Goal: Transaction & Acquisition: Purchase product/service

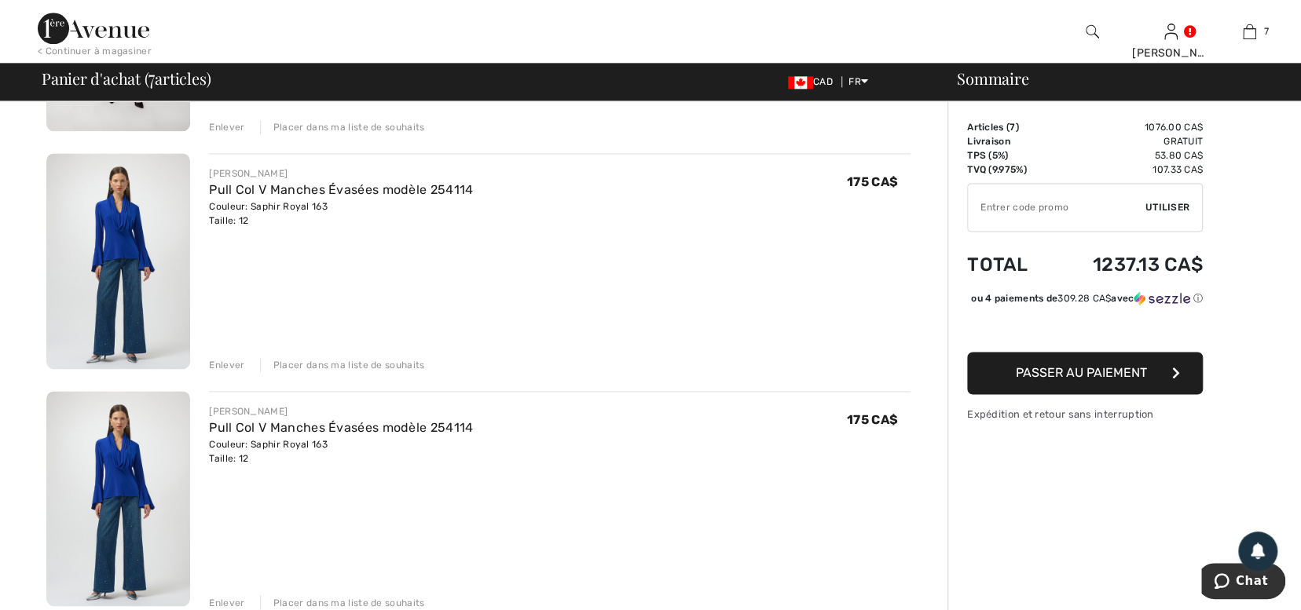
scroll to position [1314, 0]
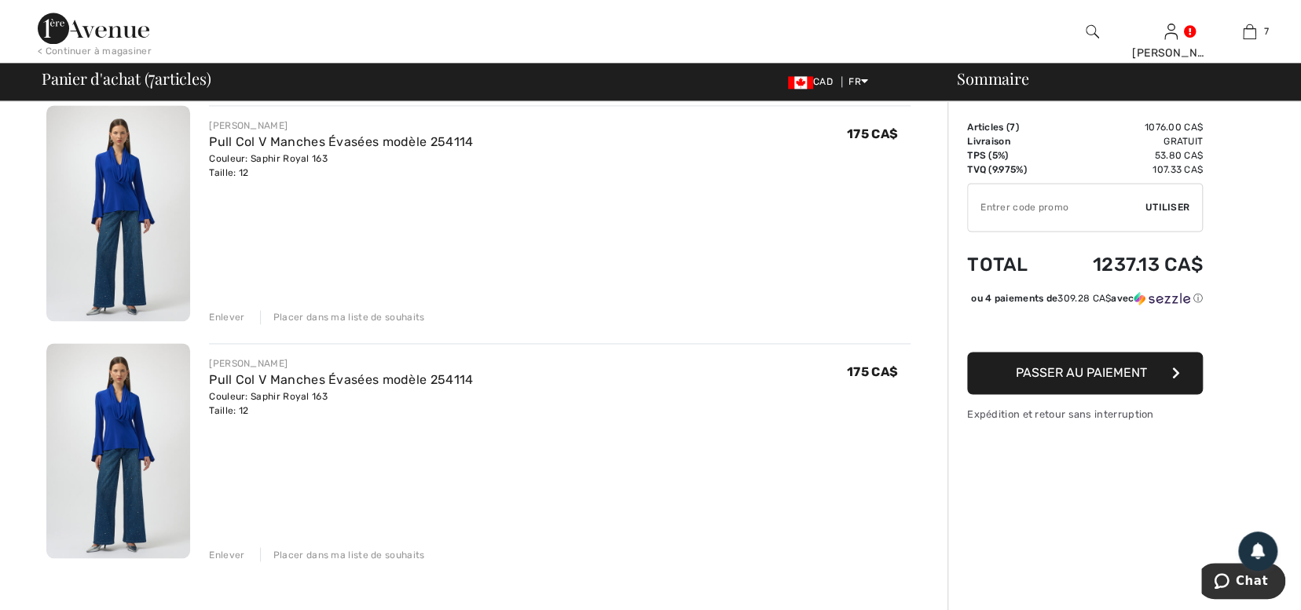
click at [220, 551] on div "Enlever" at bounding box center [226, 554] width 35 height 14
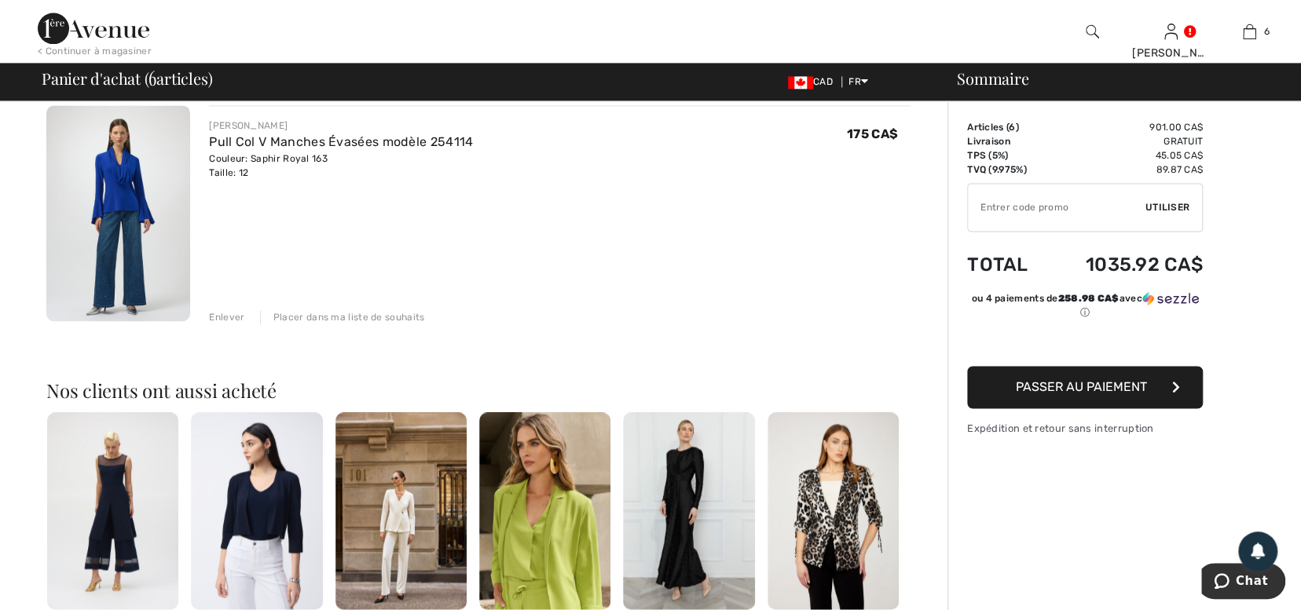
click at [364, 316] on div "Placer dans ma liste de souhaits" at bounding box center [342, 317] width 165 height 14
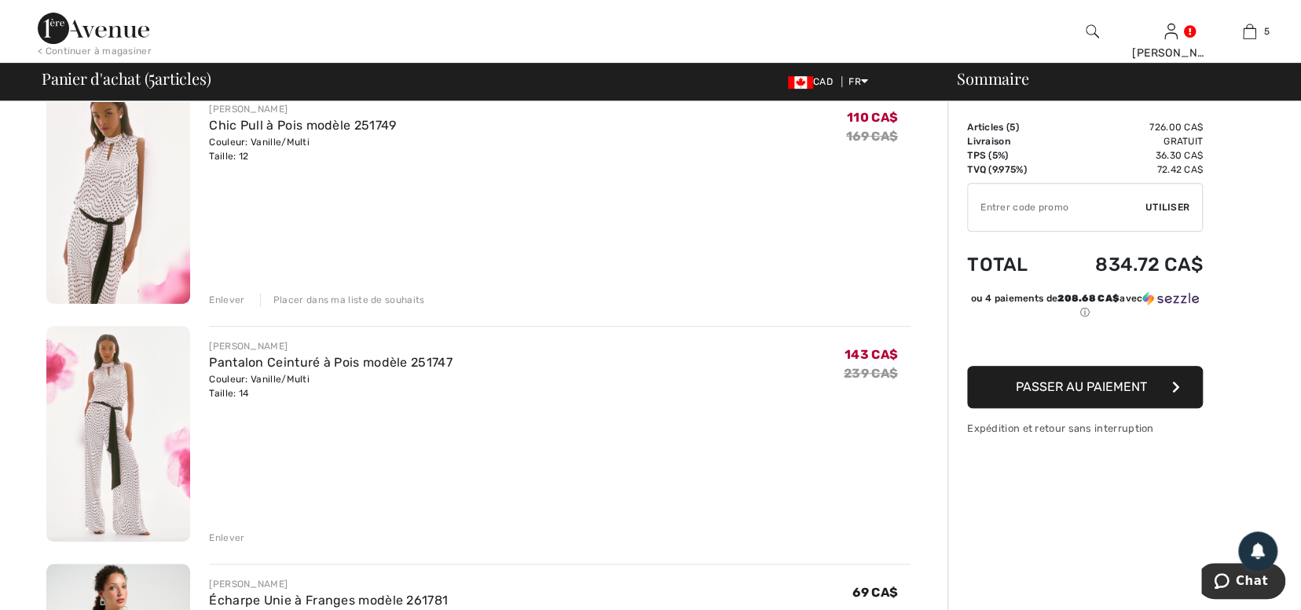
scroll to position [346, 0]
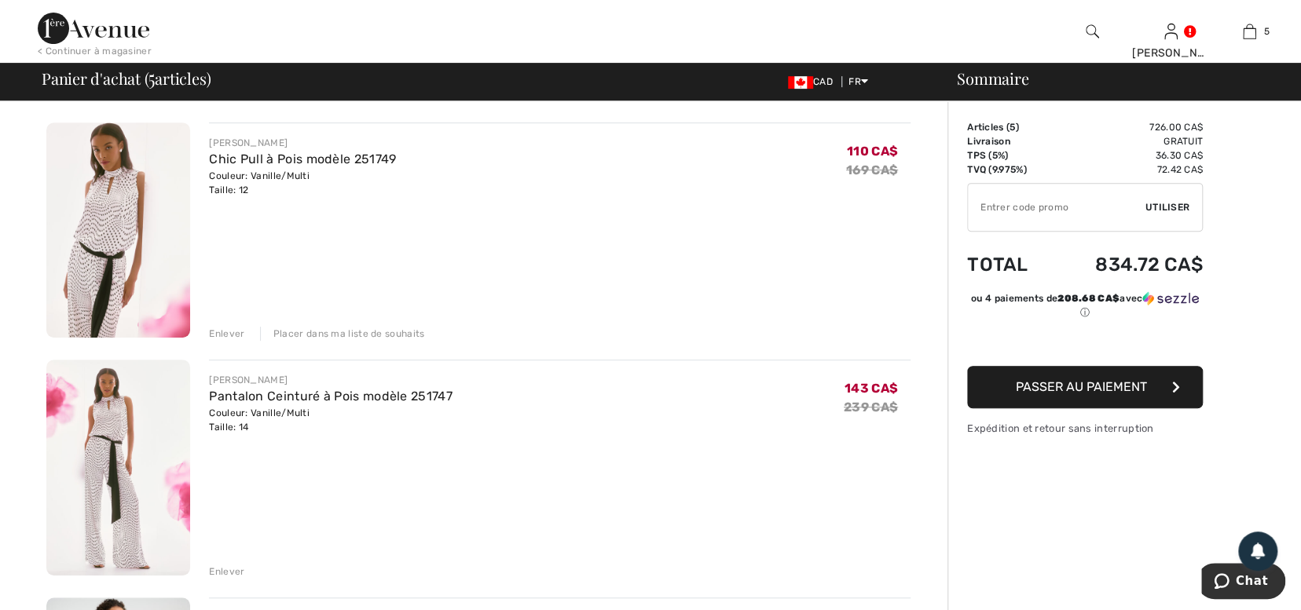
click at [226, 569] on div "Enlever" at bounding box center [226, 572] width 35 height 14
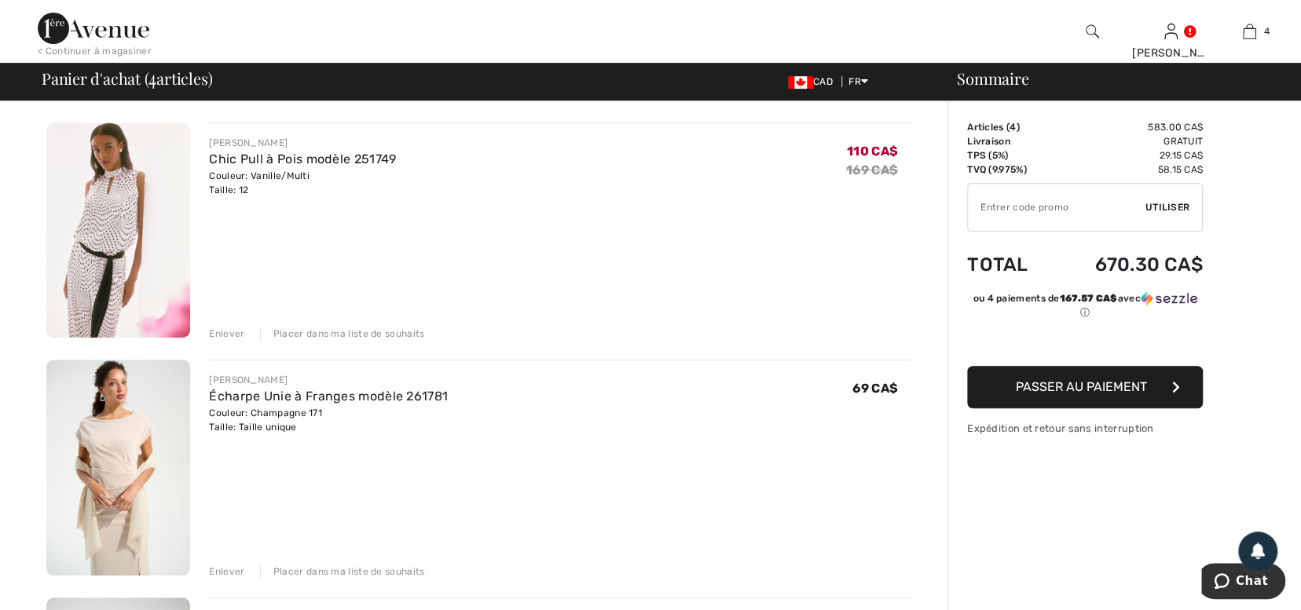
click at [352, 328] on div "Placer dans ma liste de souhaits" at bounding box center [342, 334] width 165 height 14
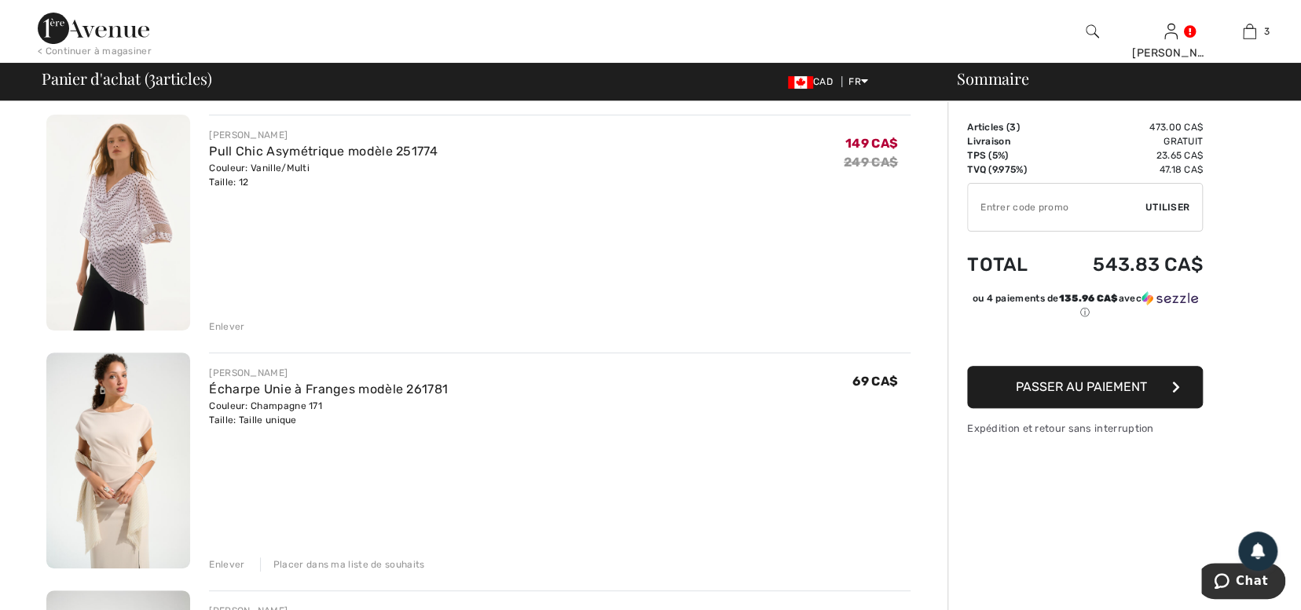
scroll to position [0, 0]
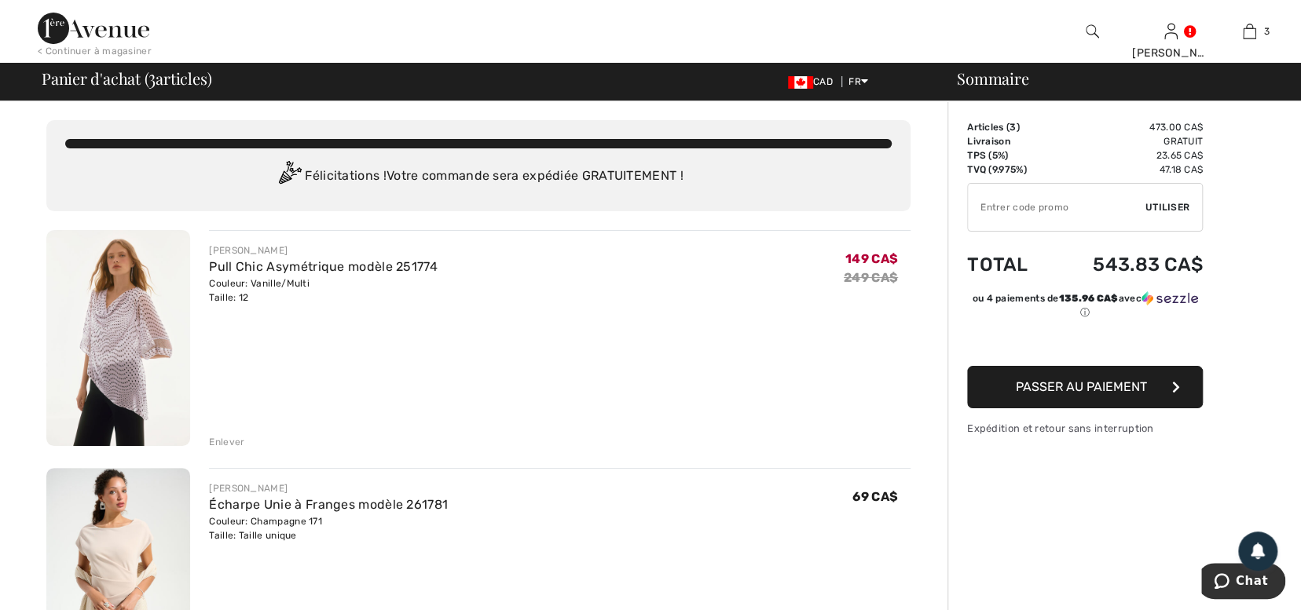
click at [216, 440] on div "Enlever" at bounding box center [226, 442] width 35 height 14
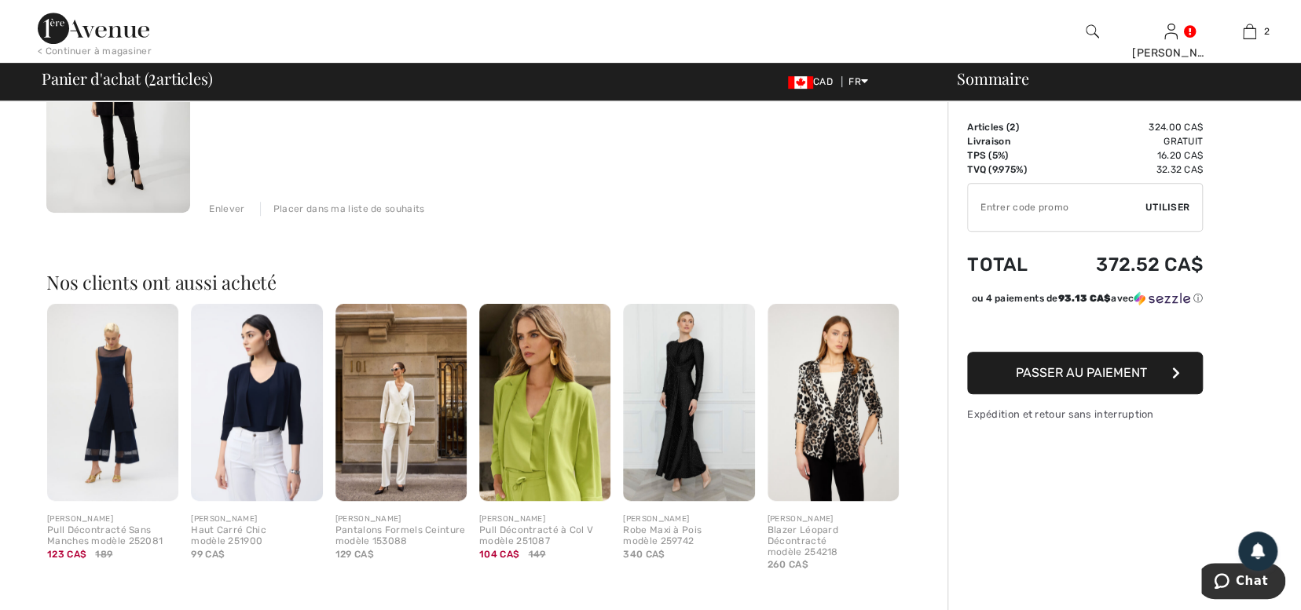
scroll to position [474, 0]
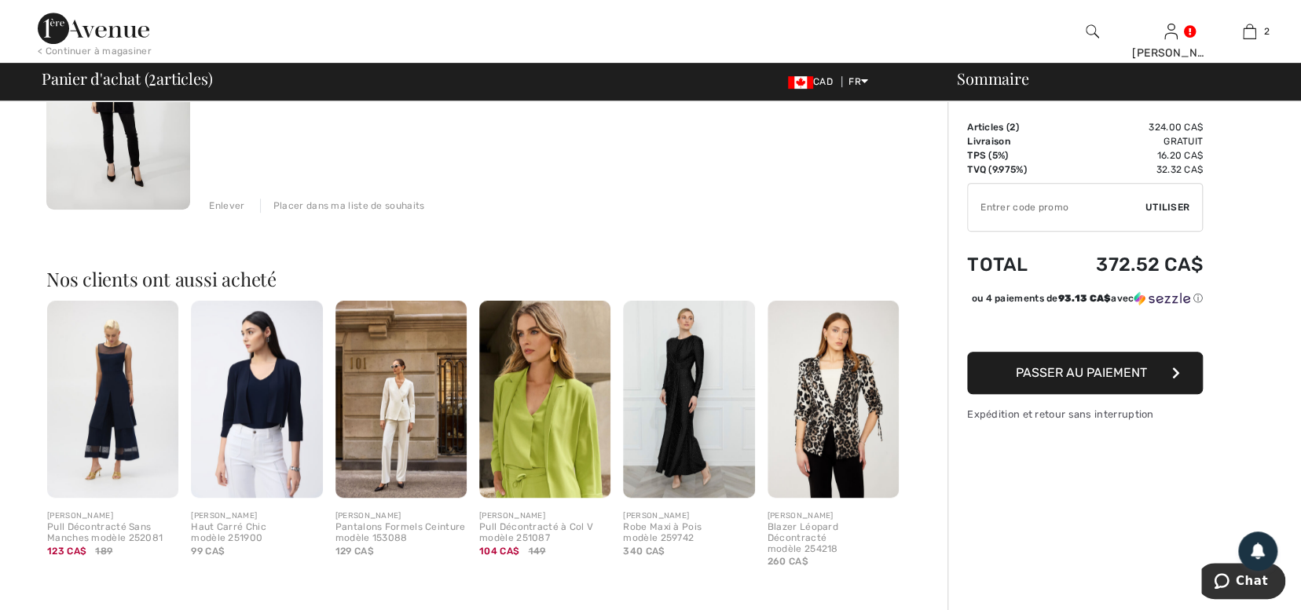
click at [675, 392] on img at bounding box center [688, 399] width 131 height 197
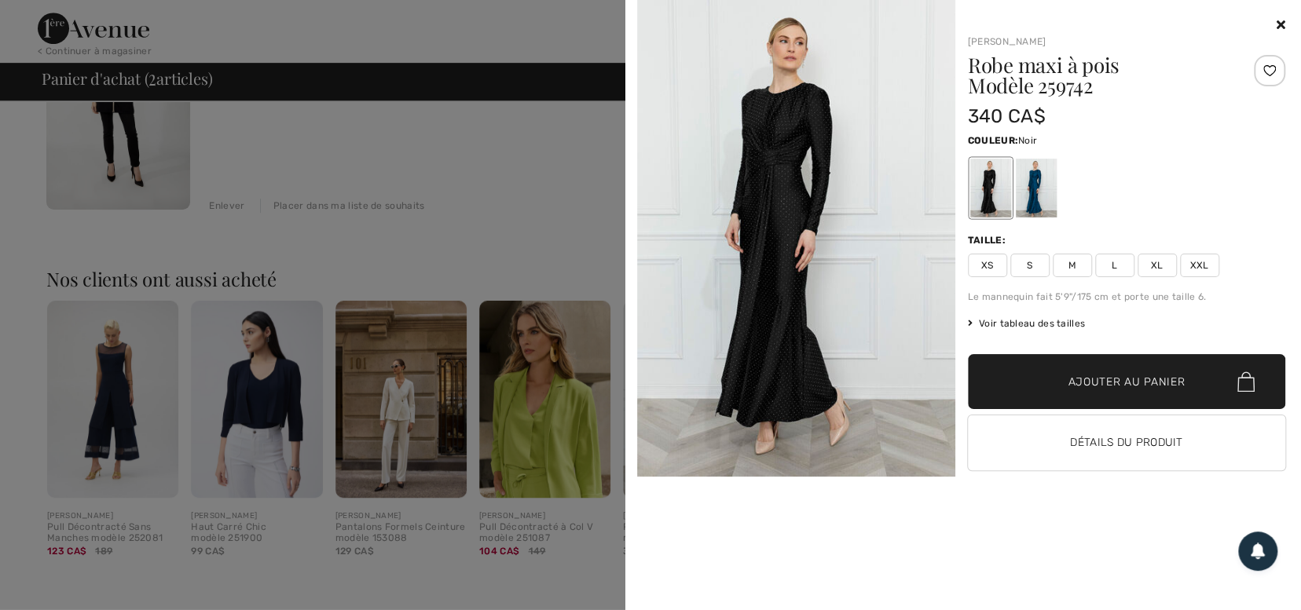
click at [774, 334] on img at bounding box center [796, 238] width 318 height 477
click at [1126, 440] on button "Détails du produit" at bounding box center [1127, 443] width 318 height 55
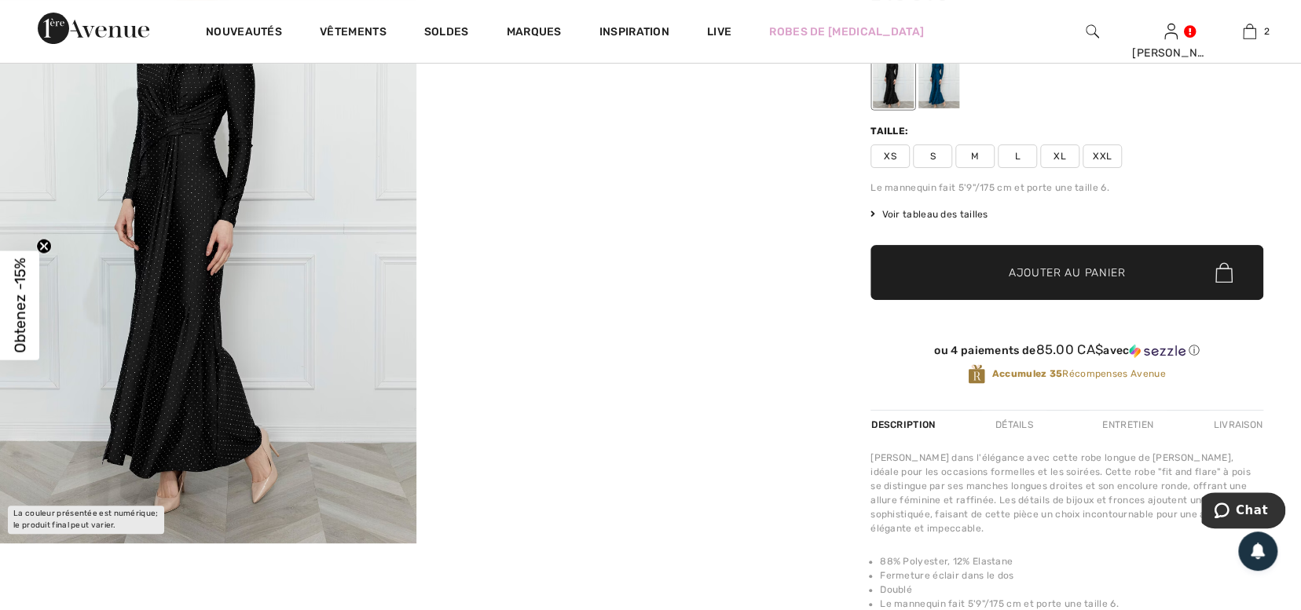
scroll to position [182, 0]
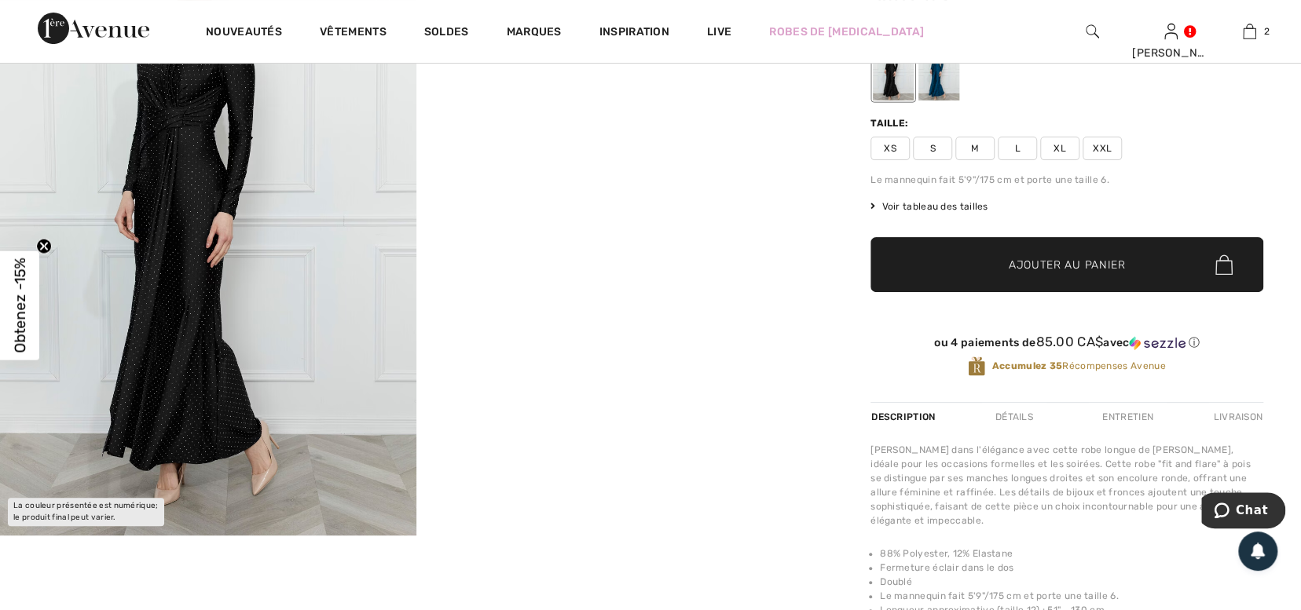
click at [932, 206] on span "Voir tableau des tailles" at bounding box center [929, 207] width 118 height 14
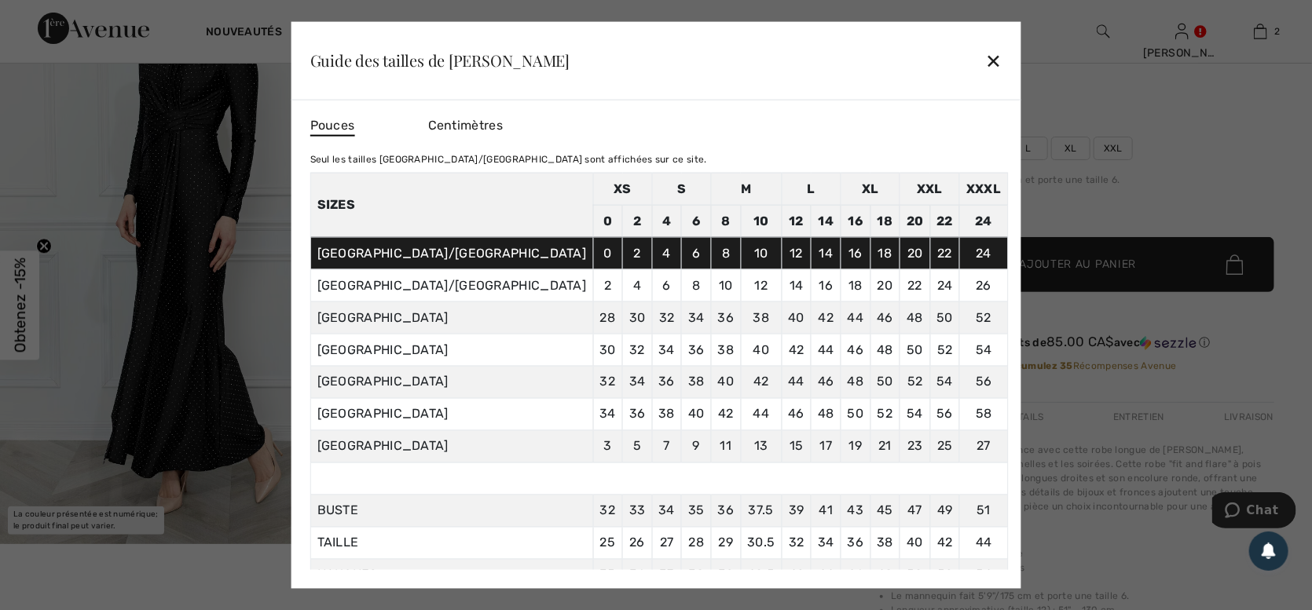
click at [985, 58] on div "✕" at bounding box center [993, 60] width 16 height 33
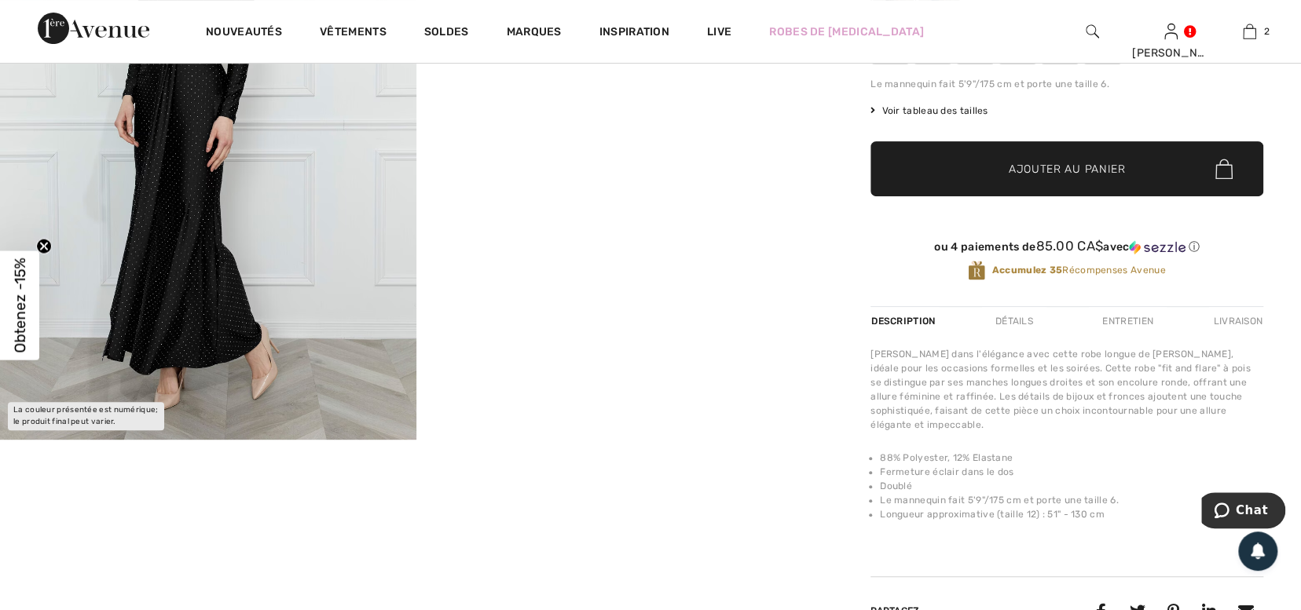
scroll to position [307, 0]
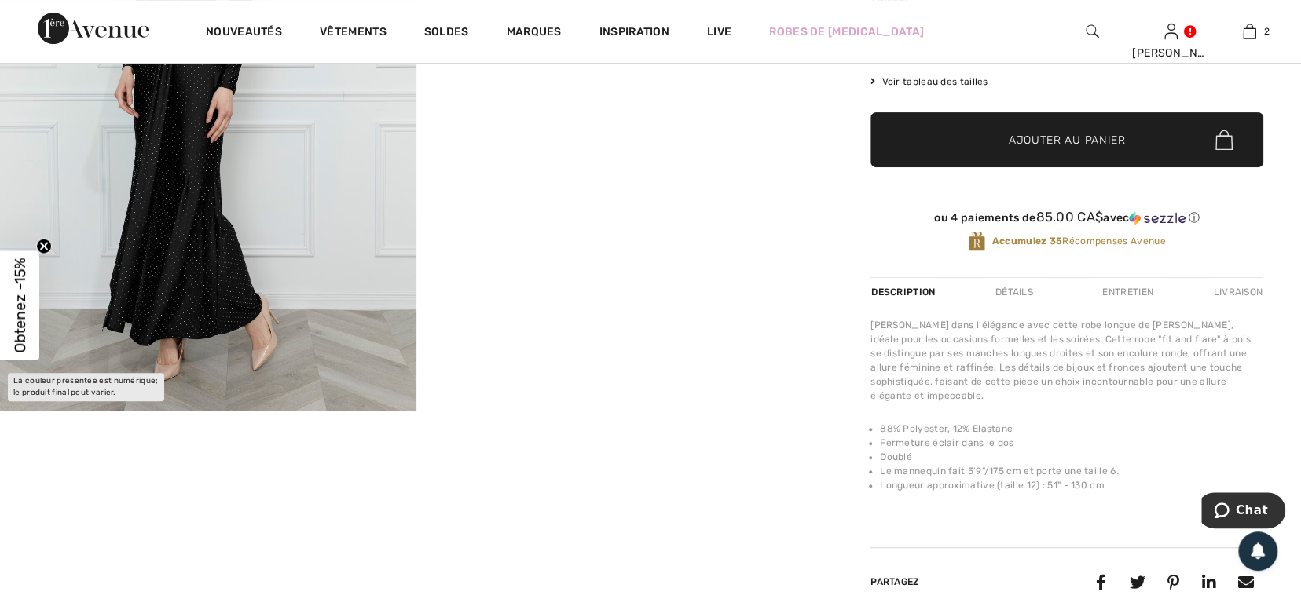
click at [1009, 290] on div "Détails" at bounding box center [1014, 292] width 64 height 28
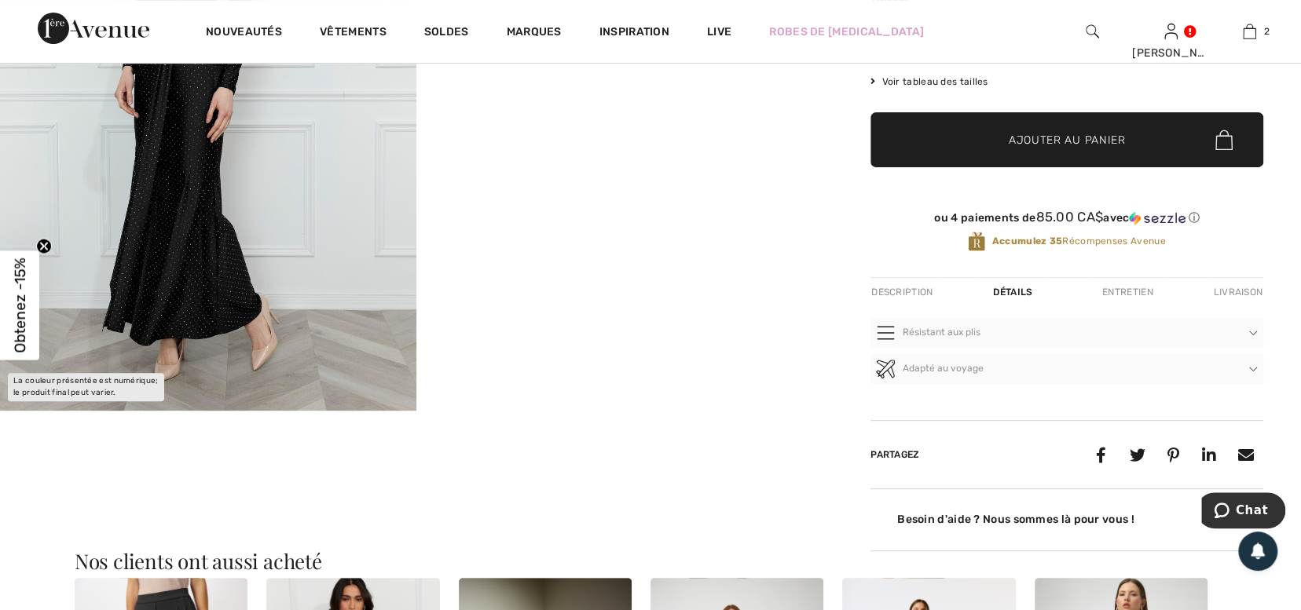
click at [1123, 287] on div "Entretien" at bounding box center [1128, 292] width 78 height 28
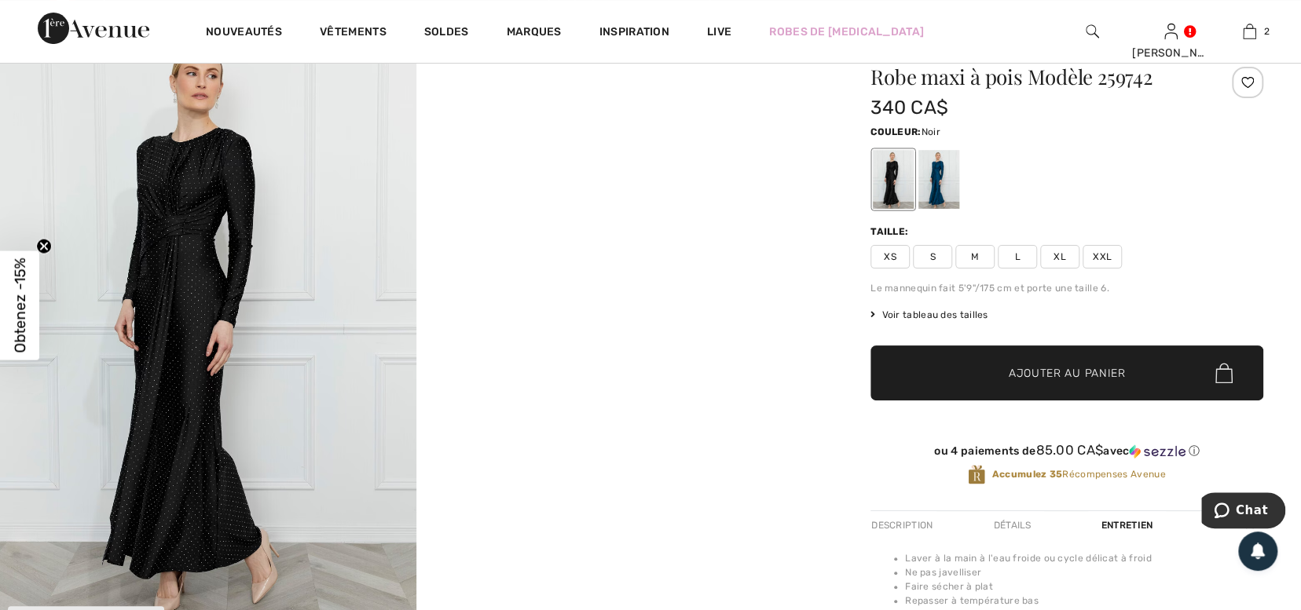
scroll to position [0, 0]
